Goal: Task Accomplishment & Management: Complete application form

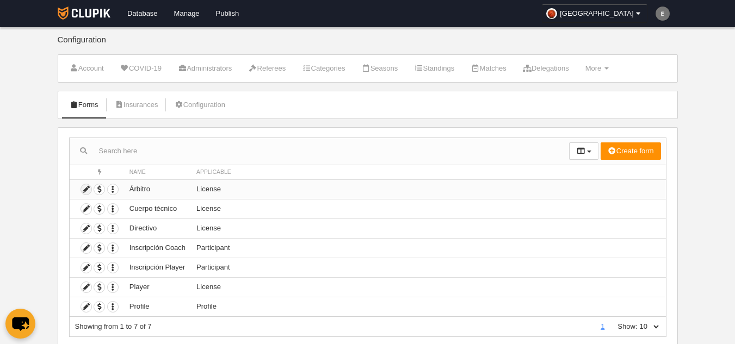
click at [82, 190] on icon at bounding box center [86, 189] width 10 height 10
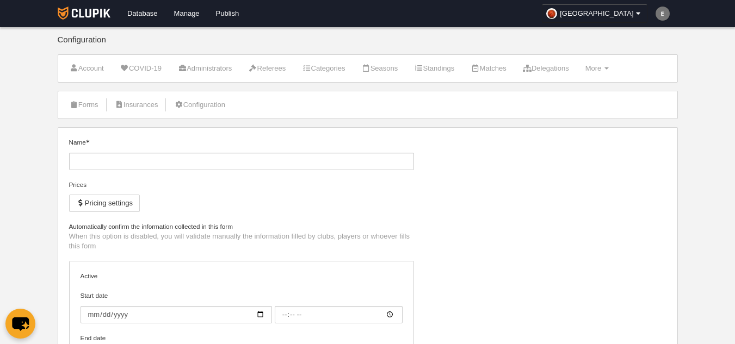
type input "Árbitro"
checkbox input "true"
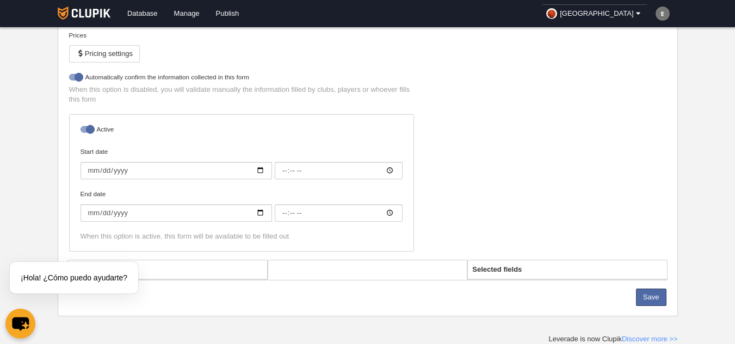
select select "selected"
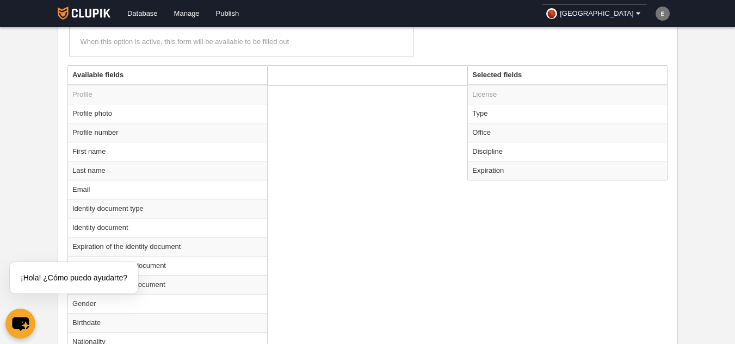
scroll to position [410, 0]
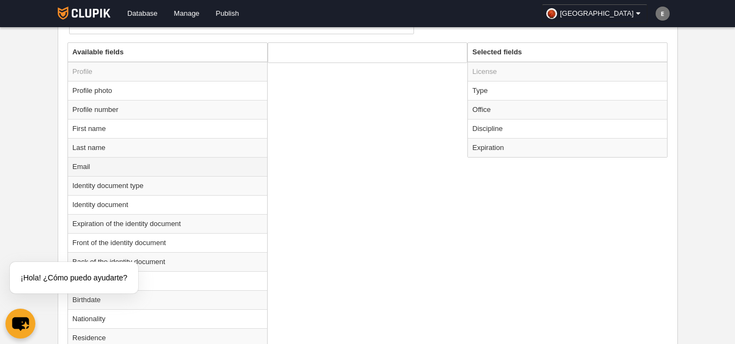
click at [98, 172] on td "Email" at bounding box center [167, 166] width 199 height 19
radio input "true"
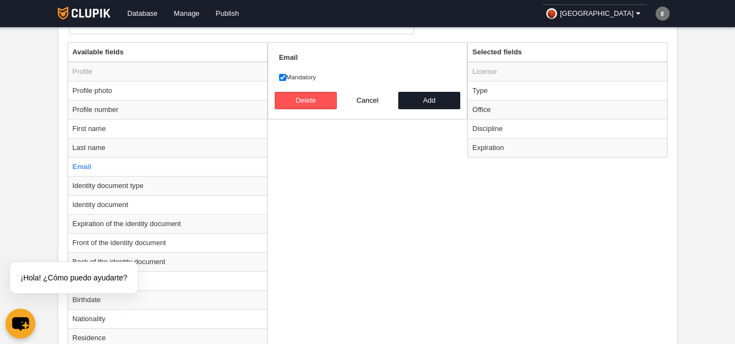
click at [297, 79] on label "Mandatory" at bounding box center [367, 77] width 177 height 10
click at [286, 79] on input "Mandatory" at bounding box center [282, 77] width 7 height 7
checkbox input "false"
click at [437, 97] on button "Add" at bounding box center [429, 100] width 62 height 17
radio input "false"
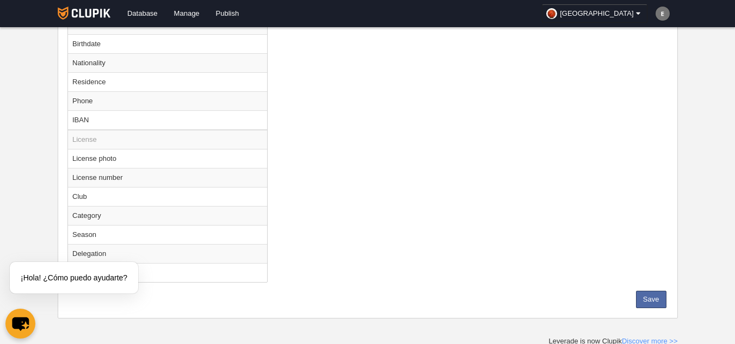
scroll to position [649, 0]
click at [654, 296] on button "Save" at bounding box center [651, 297] width 30 height 17
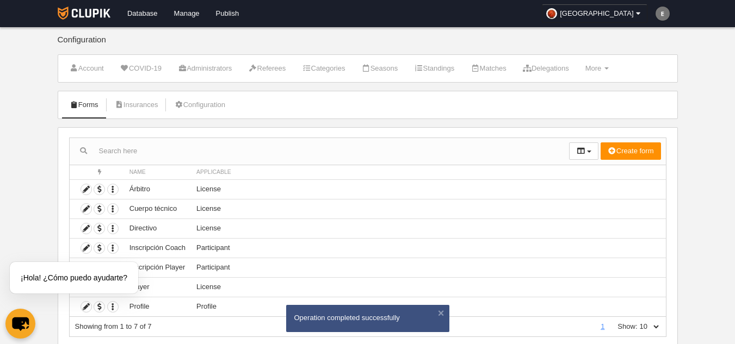
scroll to position [31, 0]
